Goal: Task Accomplishment & Management: Use online tool/utility

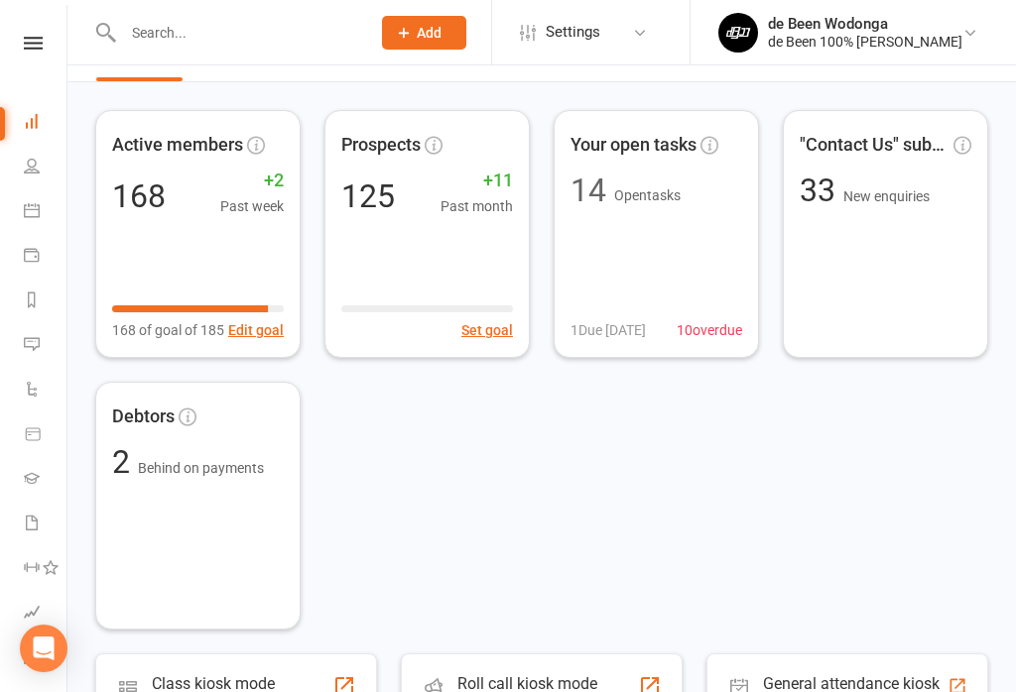
scroll to position [55, 0]
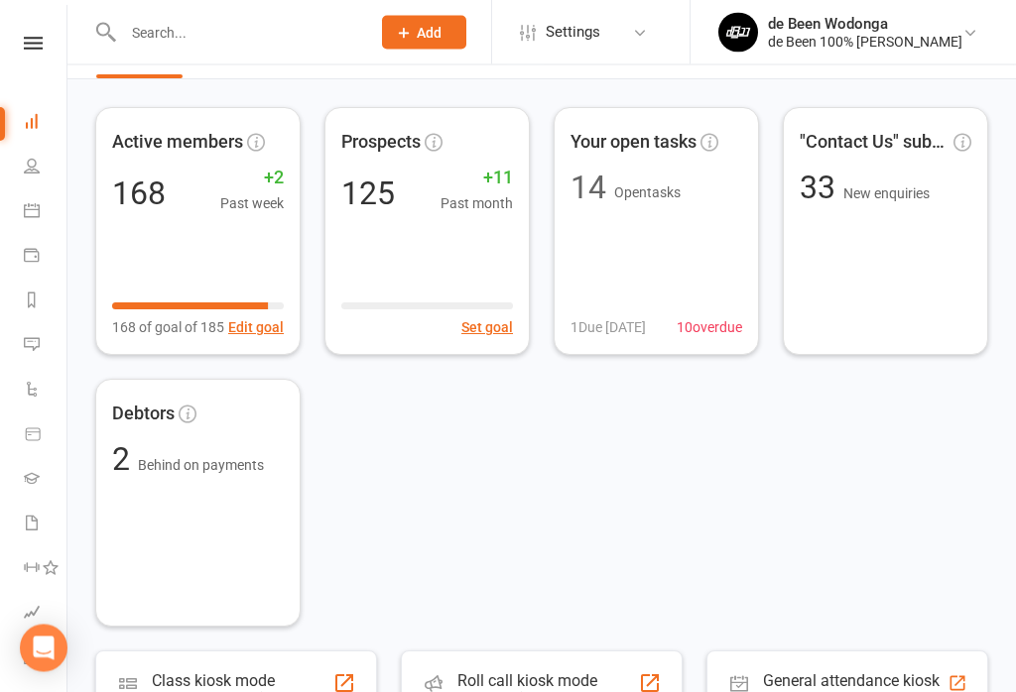
click at [234, 27] on input "text" at bounding box center [236, 33] width 239 height 28
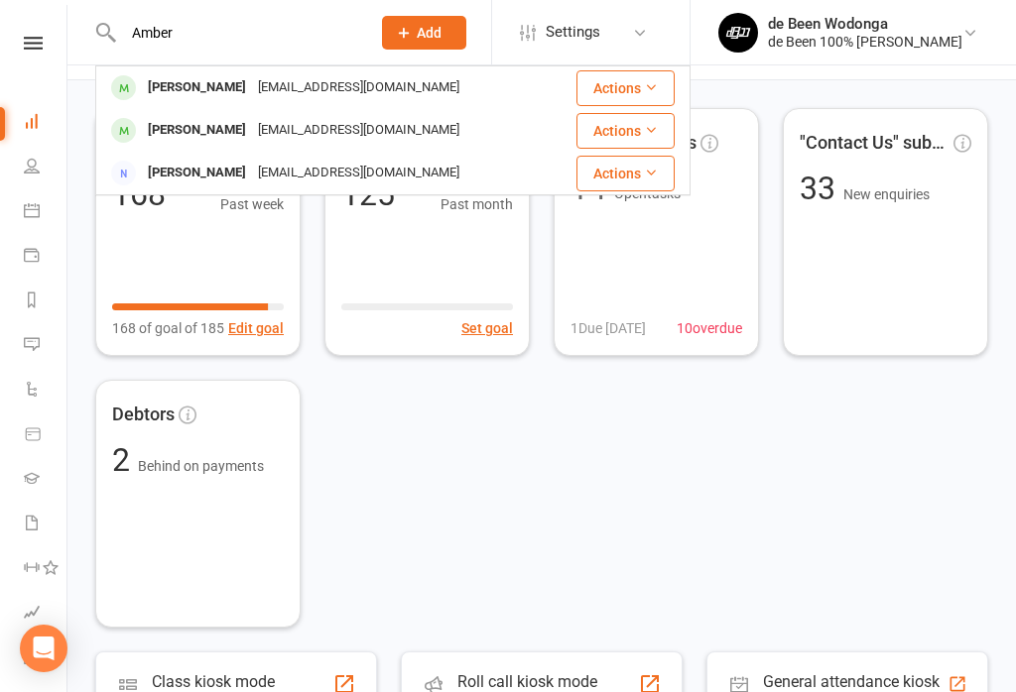
type input "Amber"
click at [213, 84] on div "[PERSON_NAME]" at bounding box center [197, 87] width 110 height 29
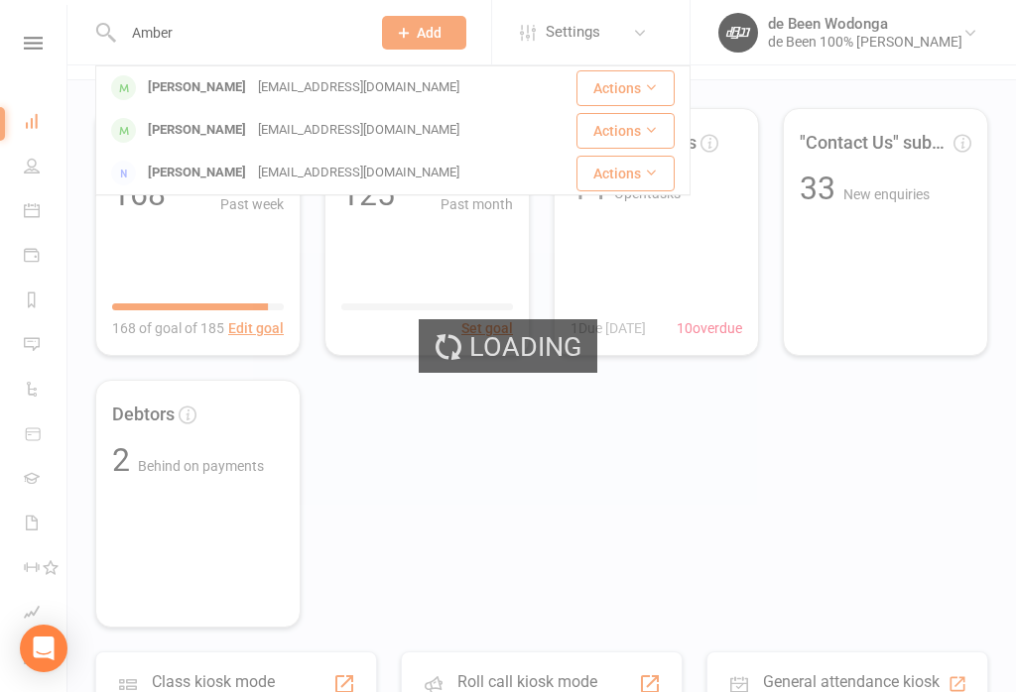
scroll to position [56, 0]
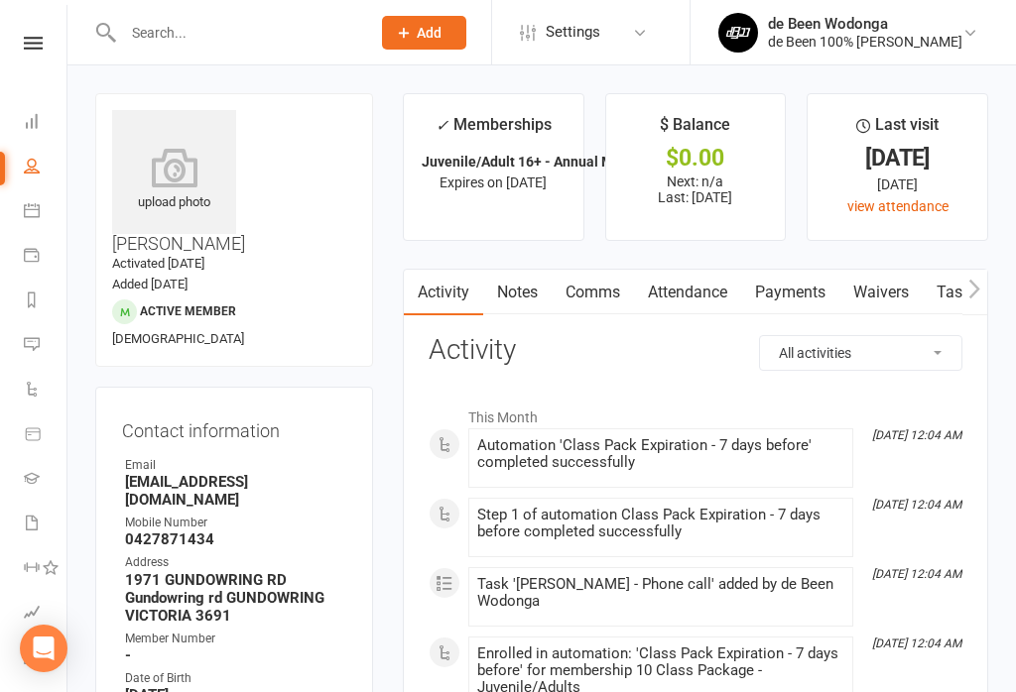
click at [795, 287] on link "Payments" at bounding box center [790, 293] width 98 height 46
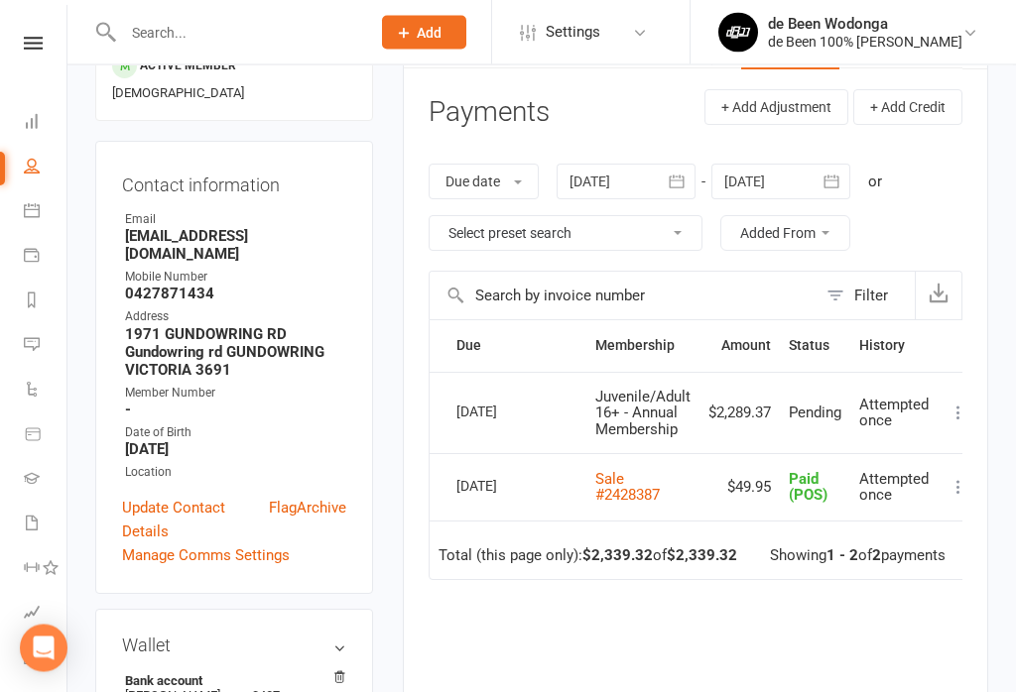
scroll to position [248, 0]
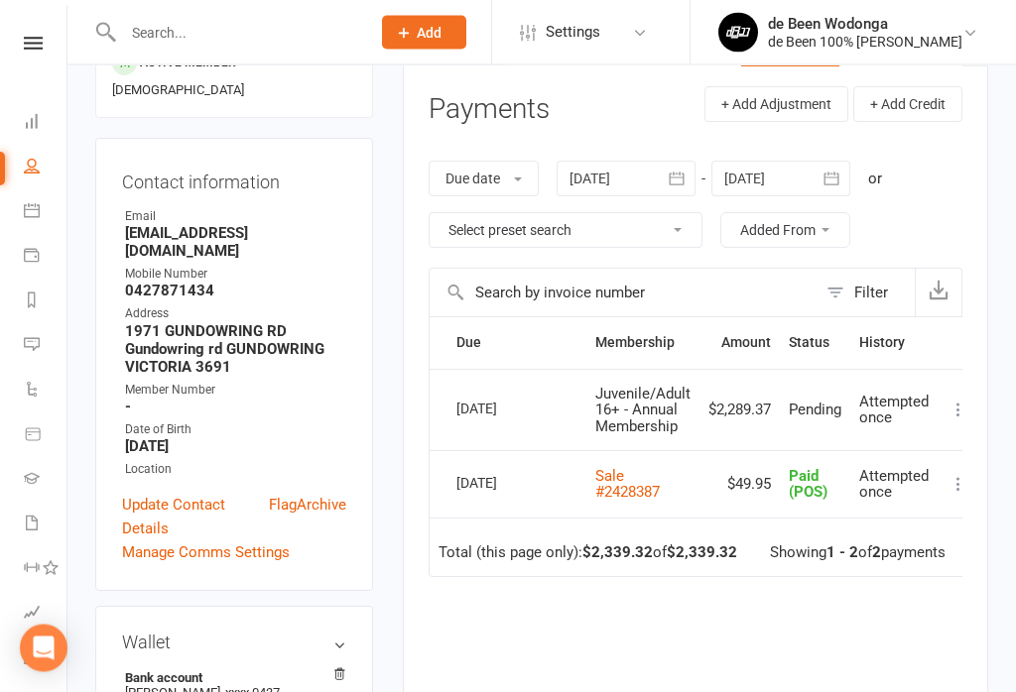
click at [884, 394] on span "Attempted once" at bounding box center [893, 411] width 69 height 35
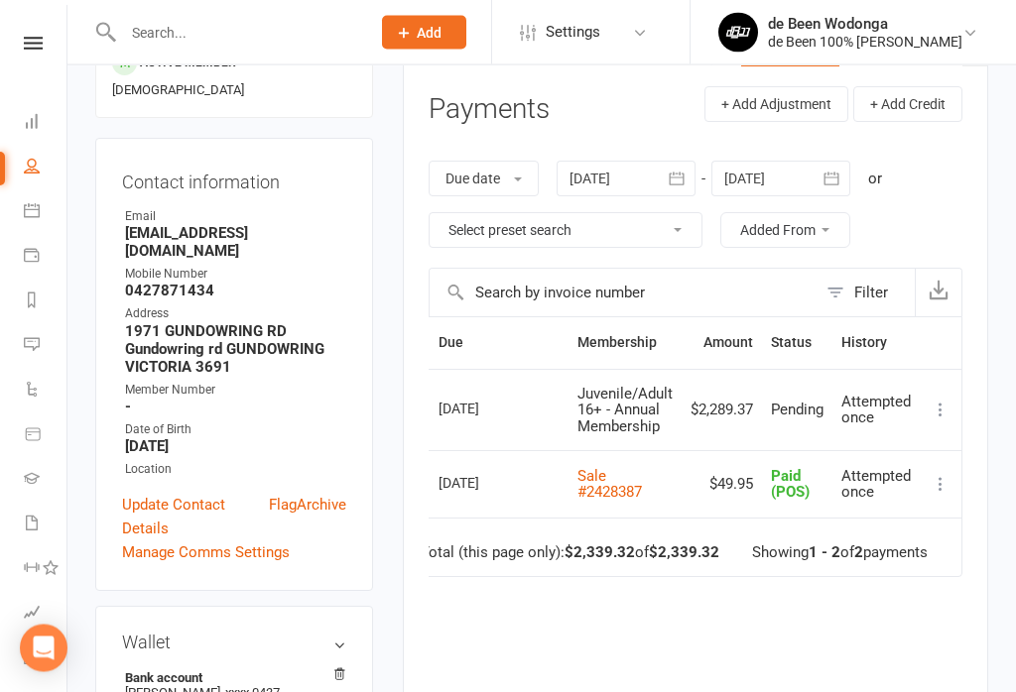
scroll to position [0, 23]
click at [949, 401] on icon at bounding box center [940, 411] width 20 height 20
click at [13, 97] on div "Clubworx" at bounding box center [33, 69] width 66 height 64
click at [29, 126] on icon at bounding box center [32, 121] width 16 height 16
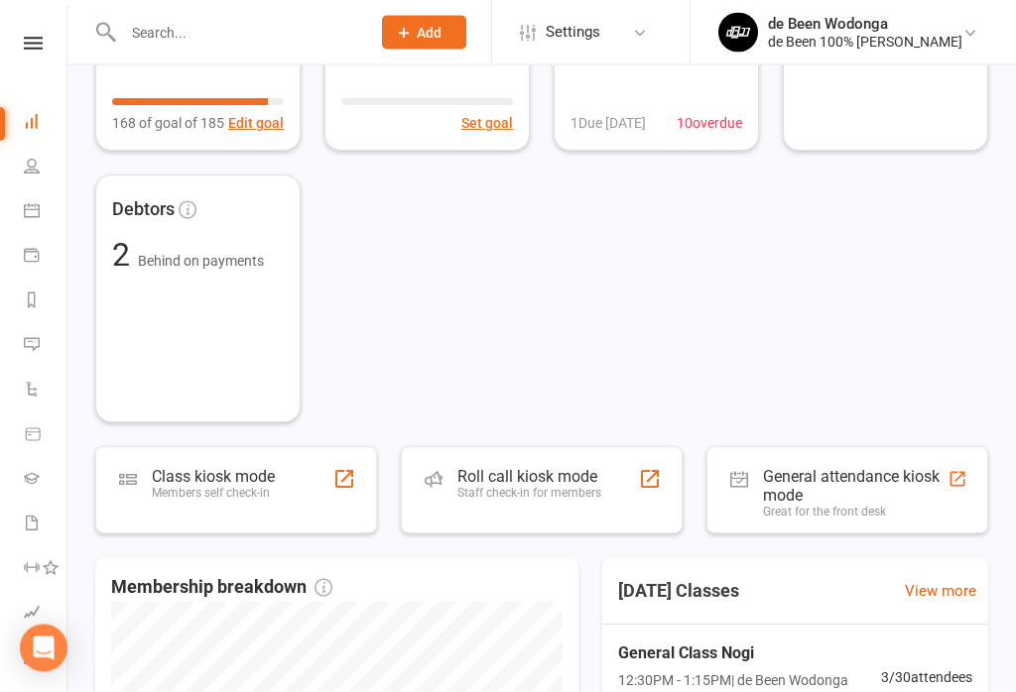
scroll to position [260, 0]
click at [332, 474] on div at bounding box center [344, 479] width 24 height 24
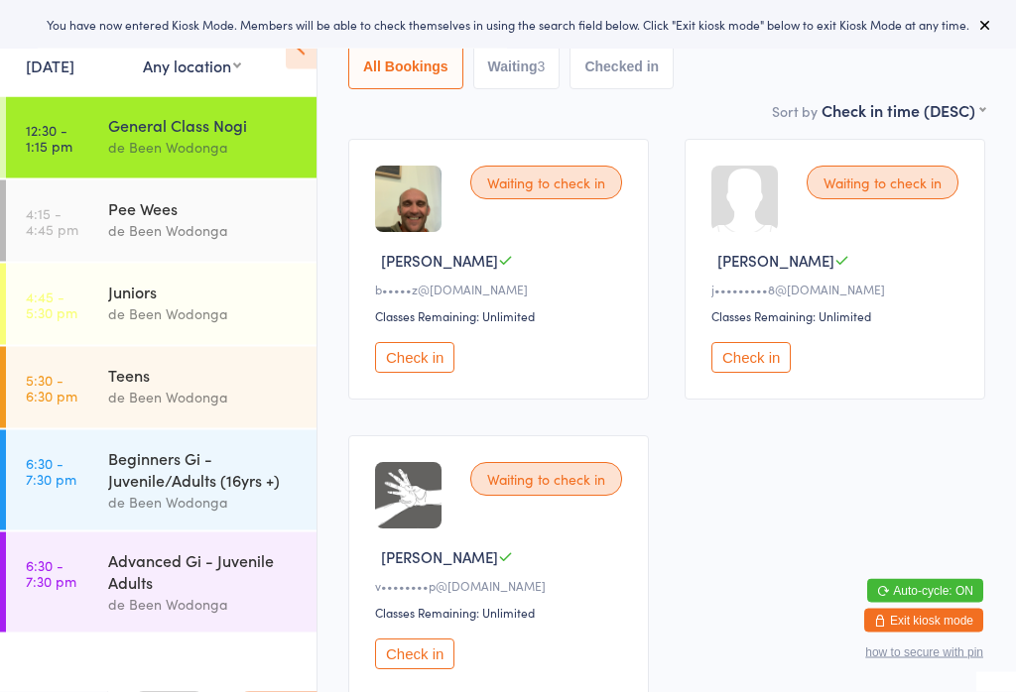
scroll to position [209, 0]
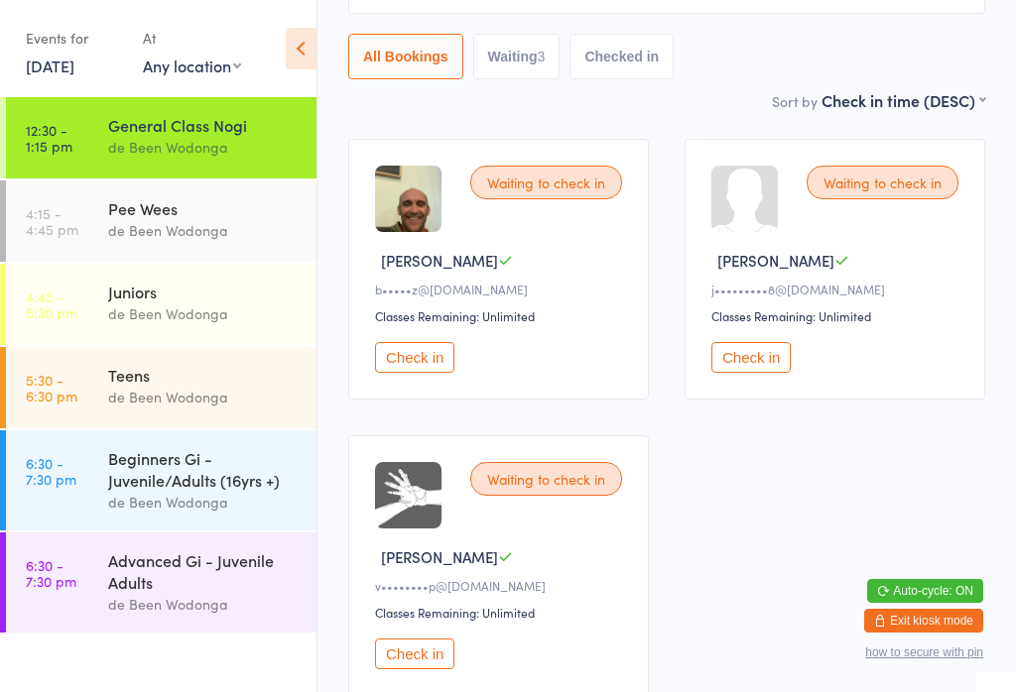
click at [424, 670] on button "Check in" at bounding box center [414, 654] width 79 height 31
click at [759, 373] on button "Check in" at bounding box center [750, 357] width 79 height 31
